Goal: Entertainment & Leisure: Browse casually

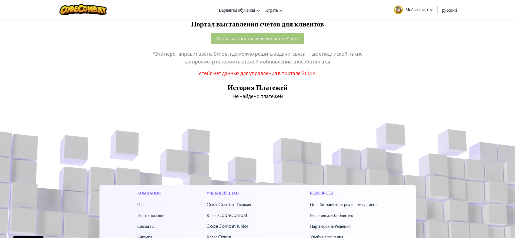
click at [424, 11] on span "Мой аккаунт" at bounding box center [420, 9] width 28 height 6
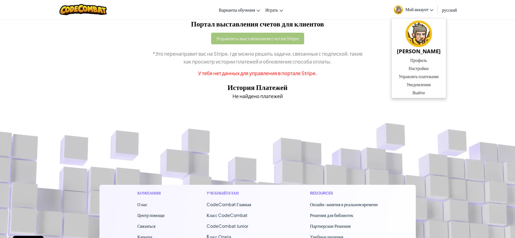
click at [223, 207] on span "CodeCombat Главная" at bounding box center [229, 205] width 45 height 6
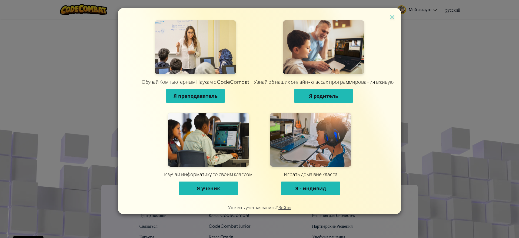
click at [471, 96] on div "Обучай Компьютерным Наукам с CodeCombat Я преподаватель Узнай об наших онлайн-к…" at bounding box center [259, 119] width 519 height 238
drag, startPoint x: 397, startPoint y: 16, endPoint x: 394, endPoint y: 16, distance: 3.0
click at [396, 16] on div "Обучай Компьютерным Наукам с CodeCombat Я преподаватель Узнай об наших онлайн-к…" at bounding box center [260, 104] width 284 height 193
click at [394, 16] on img at bounding box center [392, 18] width 7 height 8
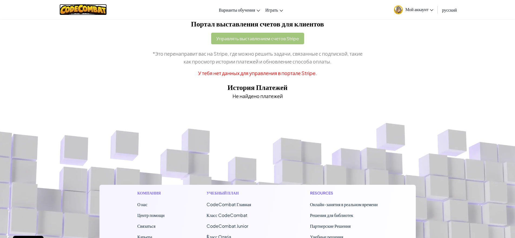
click at [79, 8] on img at bounding box center [83, 9] width 47 height 11
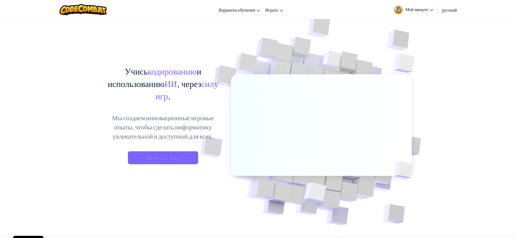
click at [169, 166] on div "Учись кодированию и использованию ИИ , через силу игр . Мы создаем инновационны…" at bounding box center [163, 120] width 119 height 110
click at [169, 162] on span "Играть Дальше" at bounding box center [163, 158] width 70 height 13
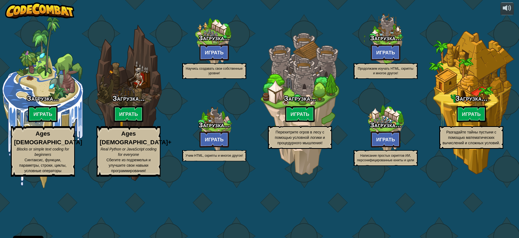
select select "ru"
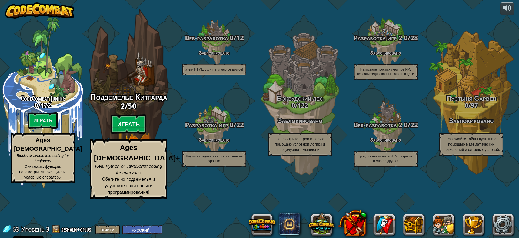
click at [125, 134] on btn "Играть" at bounding box center [129, 124] width 36 height 19
select select "ru"
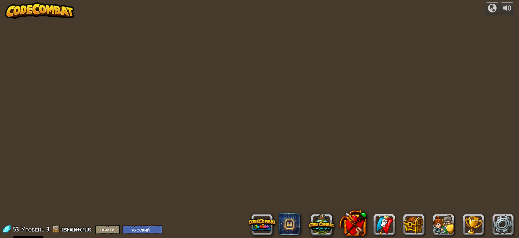
select select "ru"
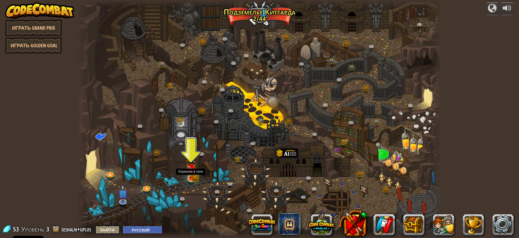
click at [190, 178] on img at bounding box center [191, 168] width 10 height 21
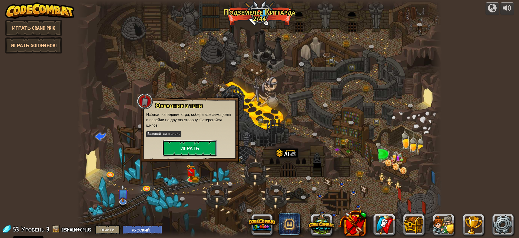
click at [192, 140] on button "Играть" at bounding box center [190, 148] width 54 height 16
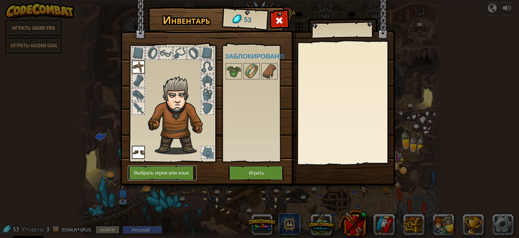
click at [165, 176] on button "Выбрать героя или язык" at bounding box center [162, 173] width 69 height 15
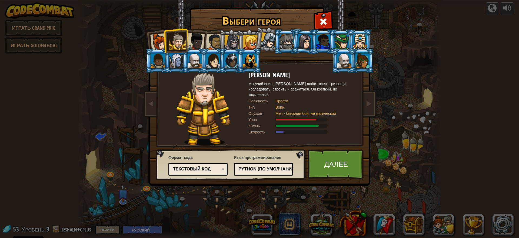
click at [251, 65] on div at bounding box center [250, 61] width 14 height 15
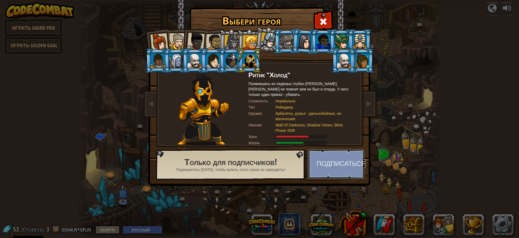
click at [331, 162] on button "Подписаться" at bounding box center [336, 165] width 57 height 30
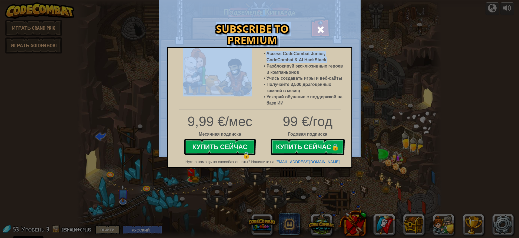
drag, startPoint x: 267, startPoint y: 68, endPoint x: 364, endPoint y: 65, distance: 96.9
click at [364, 65] on div "Subscribe to Premium Access CodeCombat Junior, CodeCombat & AI HackStack Разбло…" at bounding box center [259, 119] width 519 height 238
click at [375, 63] on div "Subscribe to Premium Access CodeCombat Junior, CodeCombat & AI HackStack Разбло…" at bounding box center [259, 119] width 519 height 238
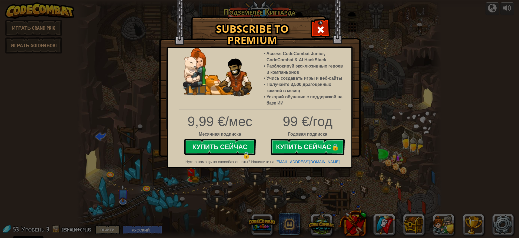
click at [414, 133] on div "Subscribe to Premium Access CodeCombat Junior, CodeCombat & AI HackStack Разбло…" at bounding box center [259, 119] width 519 height 238
click at [321, 32] on span at bounding box center [321, 29] width 9 height 9
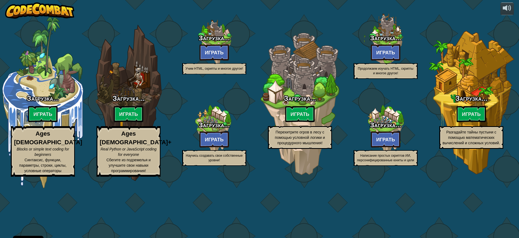
select select "ru"
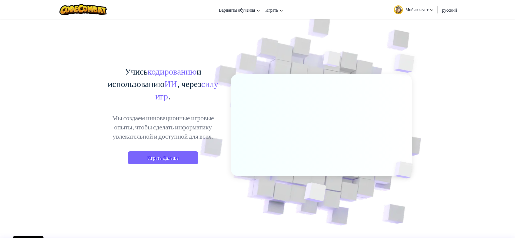
click at [413, 11] on span "Мой аккаунт" at bounding box center [420, 9] width 28 height 6
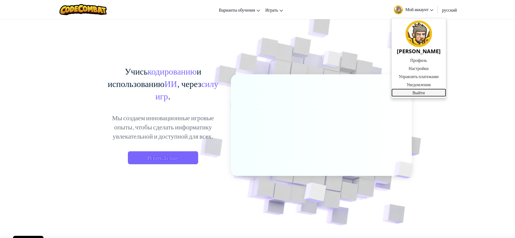
click at [416, 94] on link "Выйти" at bounding box center [419, 93] width 55 height 8
